Goal: Information Seeking & Learning: Learn about a topic

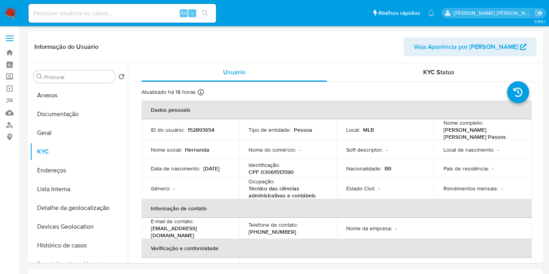
select select "10"
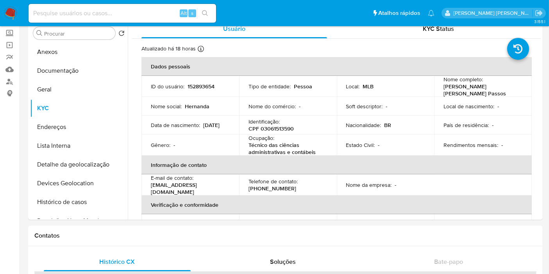
click at [132, 15] on input at bounding box center [123, 13] width 188 height 10
paste input "jrKcvXfxiqA3Is7ljWpI4Vyp"
type input "jrKcvXfxiqA3Is7ljWpI4Vyp"
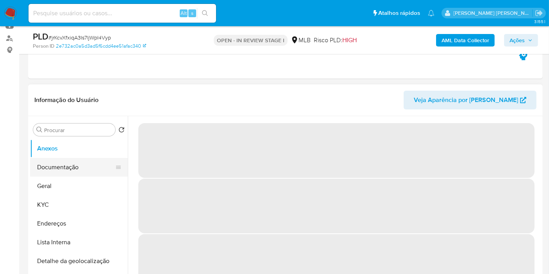
select select "10"
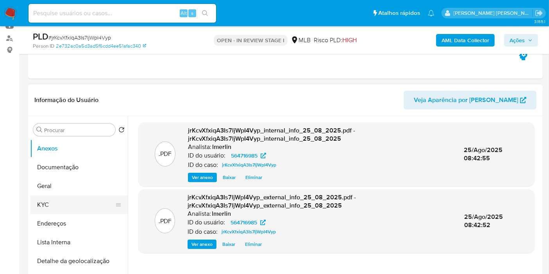
click at [57, 203] on button "KYC" at bounding box center [76, 205] width 92 height 19
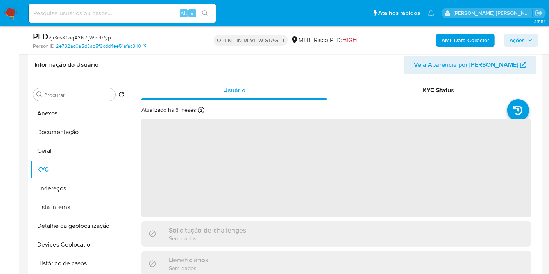
scroll to position [130, 0]
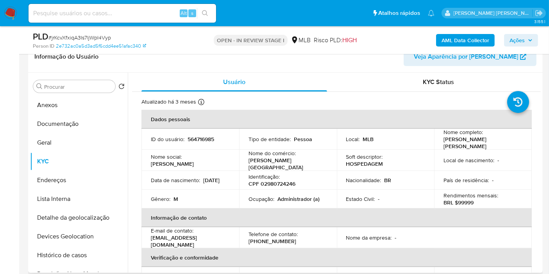
click at [290, 183] on p "CPF 02980724246" at bounding box center [272, 183] width 47 height 7
copy p "02980724246"
click at [81, 251] on button "Histórico de casos" at bounding box center [76, 255] width 92 height 19
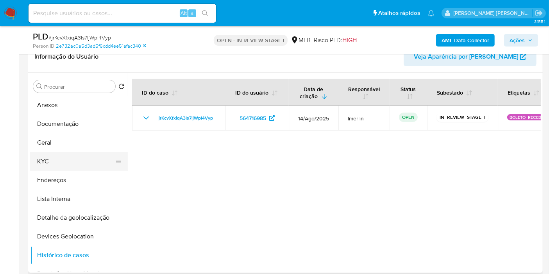
click at [93, 155] on button "KYC" at bounding box center [76, 161] width 92 height 19
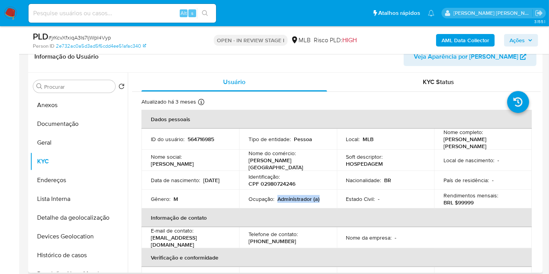
drag, startPoint x: 276, startPoint y: 197, endPoint x: 333, endPoint y: 196, distance: 56.3
click at [333, 196] on td "Ocupação : Administrador (a)" at bounding box center [288, 199] width 98 height 19
copy p "Administrador (a)"
click at [202, 137] on p "564716985" at bounding box center [201, 139] width 27 height 7
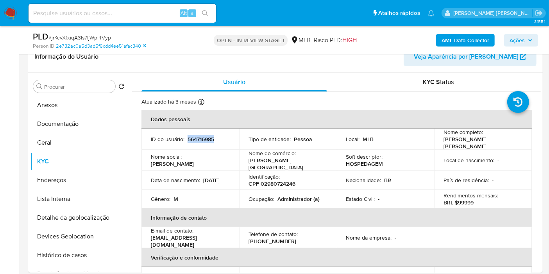
copy p "564716985"
click at [74, 123] on button "Documentação" at bounding box center [76, 124] width 92 height 19
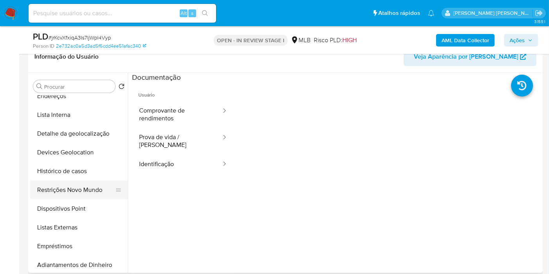
scroll to position [87, 0]
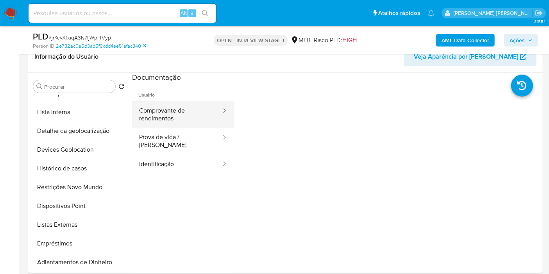
click at [155, 113] on button "Comprovante de rendimentos" at bounding box center [177, 114] width 90 height 27
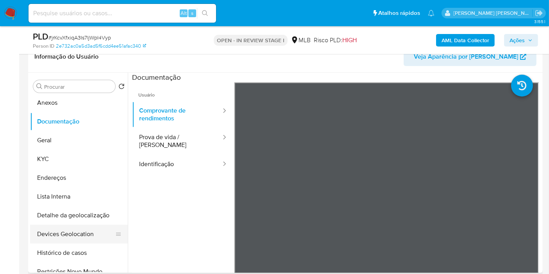
scroll to position [0, 0]
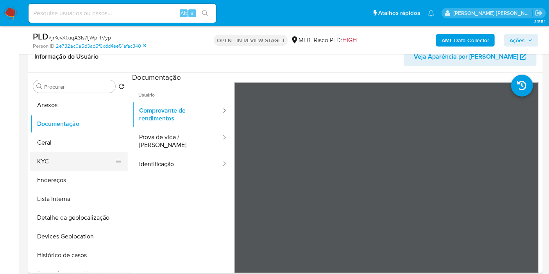
click at [74, 163] on button "KYC" at bounding box center [76, 161] width 92 height 19
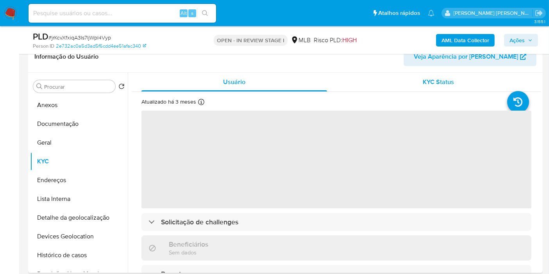
click at [429, 82] on span "KYC Status" at bounding box center [439, 81] width 31 height 9
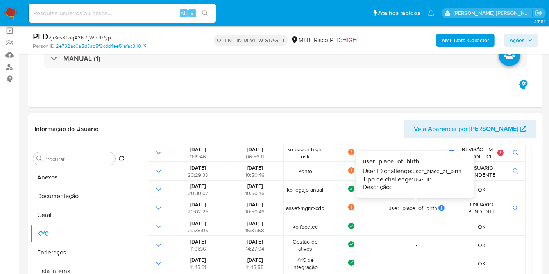
scroll to position [87, 0]
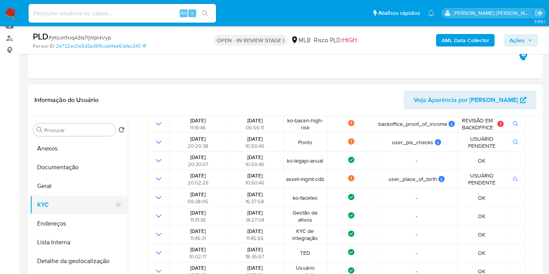
click at [72, 207] on button "KYC" at bounding box center [76, 205] width 92 height 19
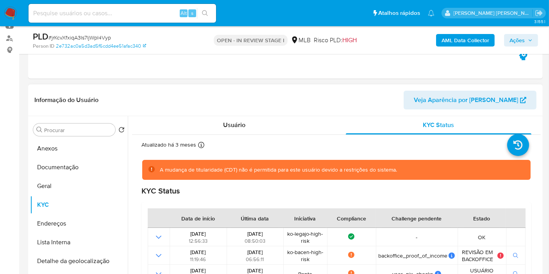
scroll to position [0, 0]
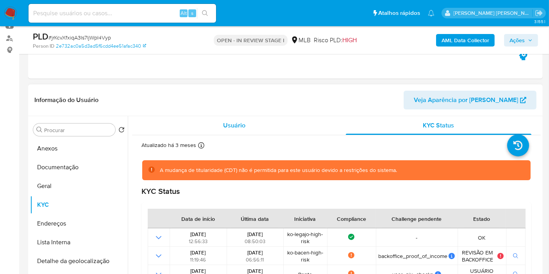
click at [235, 133] on div "Usuário" at bounding box center [235, 125] width 186 height 19
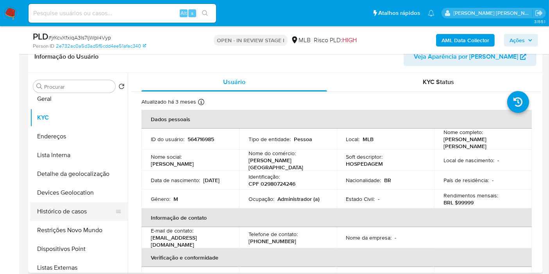
scroll to position [87, 0]
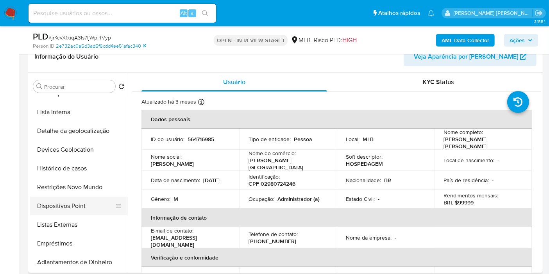
click at [69, 202] on button "Dispositivos Point" at bounding box center [76, 206] width 92 height 19
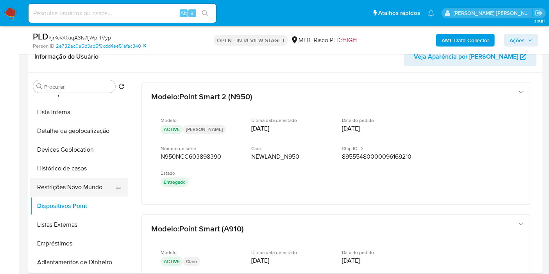
click at [67, 185] on button "Restrições Novo Mundo" at bounding box center [76, 187] width 92 height 19
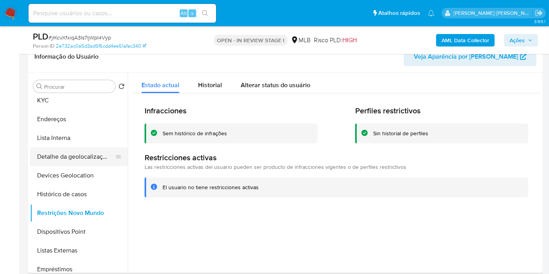
scroll to position [43, 0]
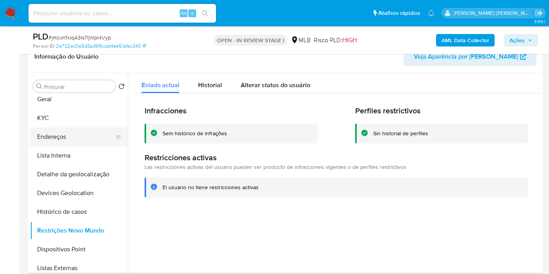
click at [72, 135] on button "Endereços" at bounding box center [76, 136] width 92 height 19
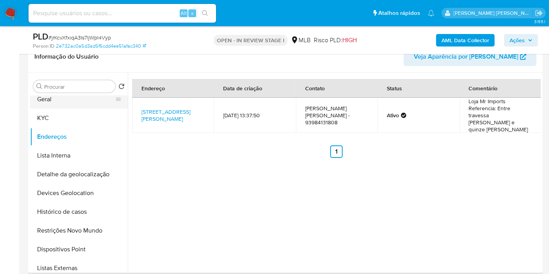
click at [61, 99] on button "Geral" at bounding box center [76, 99] width 92 height 19
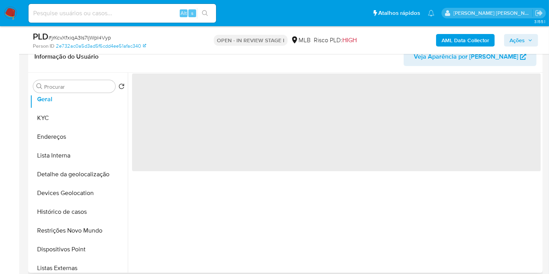
scroll to position [0, 0]
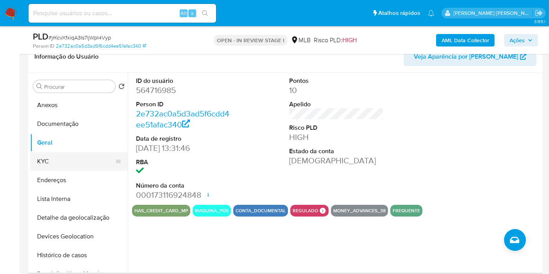
click at [76, 160] on button "KYC" at bounding box center [76, 161] width 92 height 19
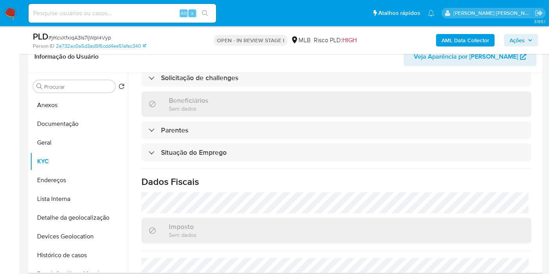
scroll to position [357, 0]
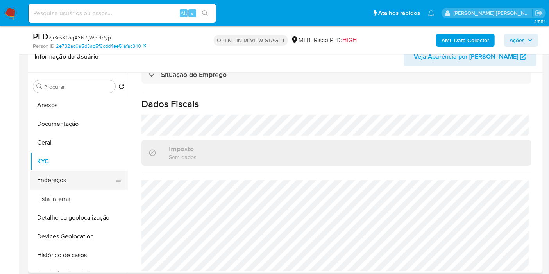
click at [63, 180] on button "Endereços" at bounding box center [76, 180] width 92 height 19
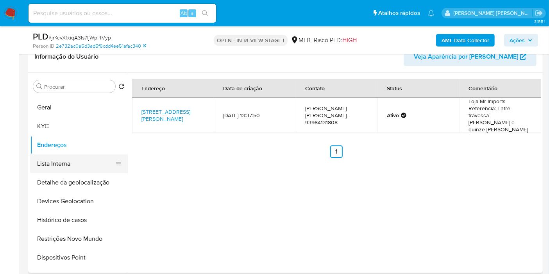
scroll to position [43, 0]
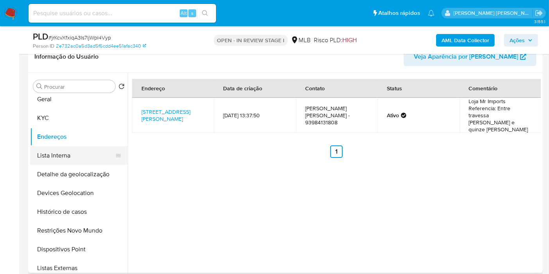
click at [75, 161] on button "Lista Interna" at bounding box center [76, 155] width 92 height 19
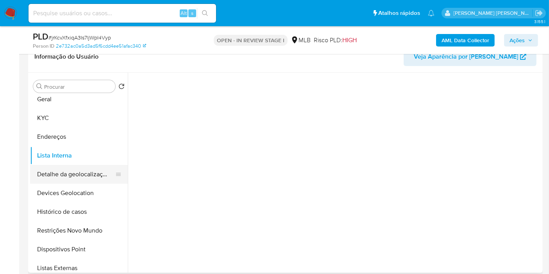
click at [75, 164] on ul "Anexos Documentação [PERSON_NAME] Endereços Lista Interna Detalhe da geolocaliz…" at bounding box center [79, 184] width 98 height 176
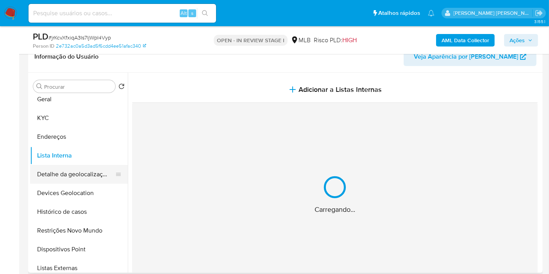
click at [76, 170] on button "Detalhe da geolocalização" at bounding box center [76, 174] width 92 height 19
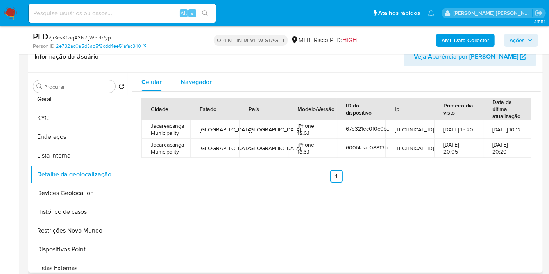
click at [184, 79] on span "Navegador" at bounding box center [196, 81] width 31 height 9
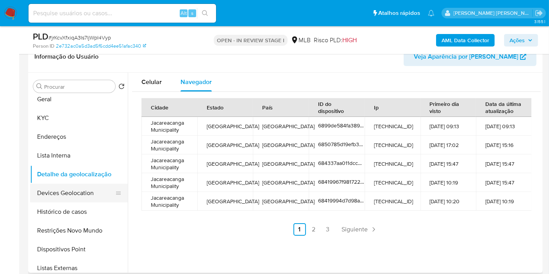
click at [56, 194] on button "Devices Geolocation" at bounding box center [76, 193] width 92 height 19
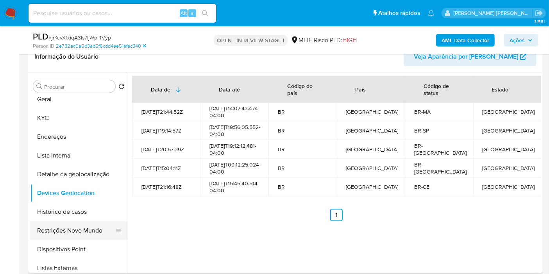
click at [51, 229] on button "Restrições Novo Mundo" at bounding box center [76, 230] width 92 height 19
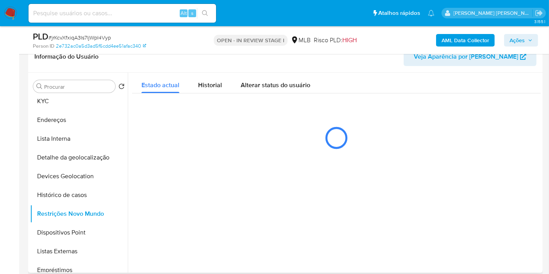
scroll to position [87, 0]
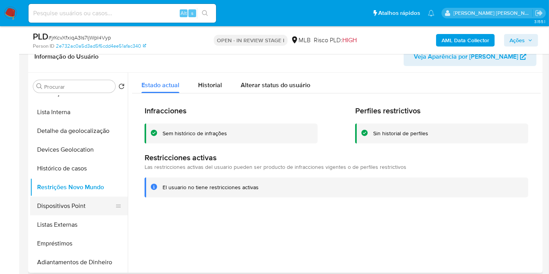
click at [77, 209] on button "Dispositivos Point" at bounding box center [76, 206] width 92 height 19
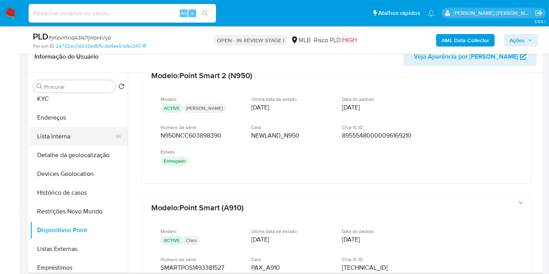
scroll to position [43, 0]
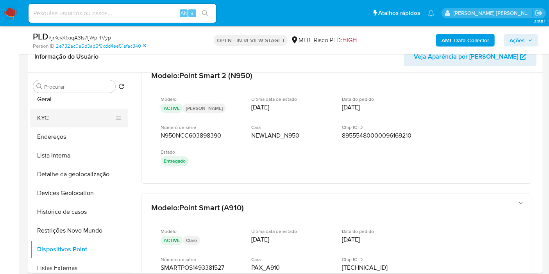
click at [74, 123] on button "KYC" at bounding box center [76, 118] width 92 height 19
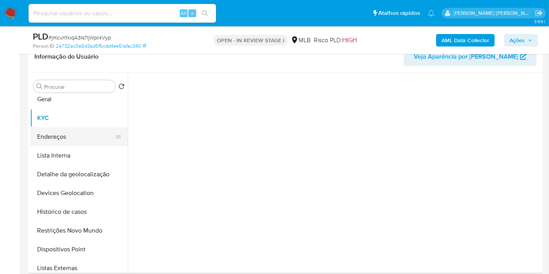
scroll to position [0, 0]
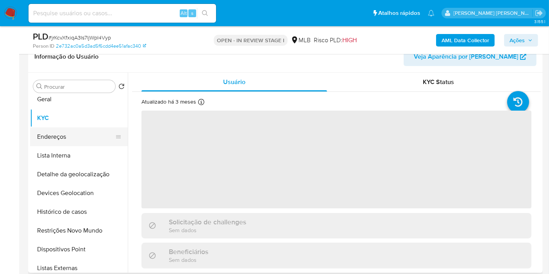
click at [74, 137] on button "Endereços" at bounding box center [76, 136] width 92 height 19
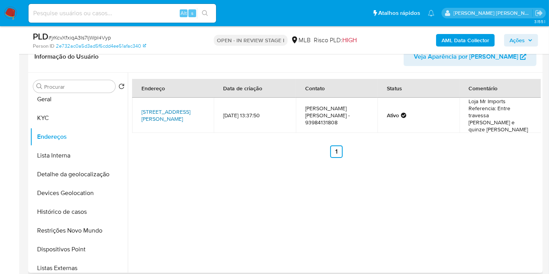
click at [173, 108] on link "[STREET_ADDRESS][PERSON_NAME]" at bounding box center [166, 115] width 49 height 15
click at [32, 116] on button "KYC" at bounding box center [76, 118] width 92 height 19
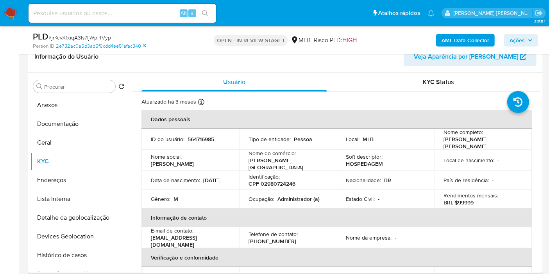
drag, startPoint x: 441, startPoint y: 139, endPoint x: 468, endPoint y: 145, distance: 27.2
click at [468, 145] on td "Nome completo : [PERSON_NAME] [PERSON_NAME]" at bounding box center [483, 139] width 98 height 21
copy p "[PERSON_NAME] [PERSON_NAME]"
click at [84, 183] on button "Endereços" at bounding box center [79, 180] width 98 height 19
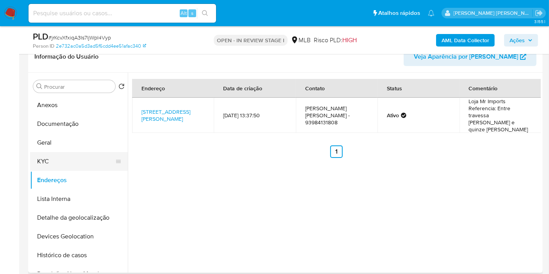
click at [89, 155] on button "KYC" at bounding box center [76, 161] width 92 height 19
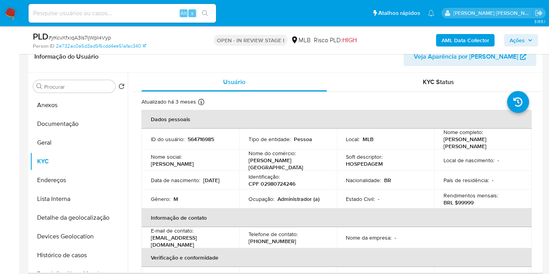
click at [292, 182] on p "CPF 02980724246" at bounding box center [272, 183] width 47 height 7
copy p "02980724246"
